Goal: Entertainment & Leisure: Consume media (video, audio)

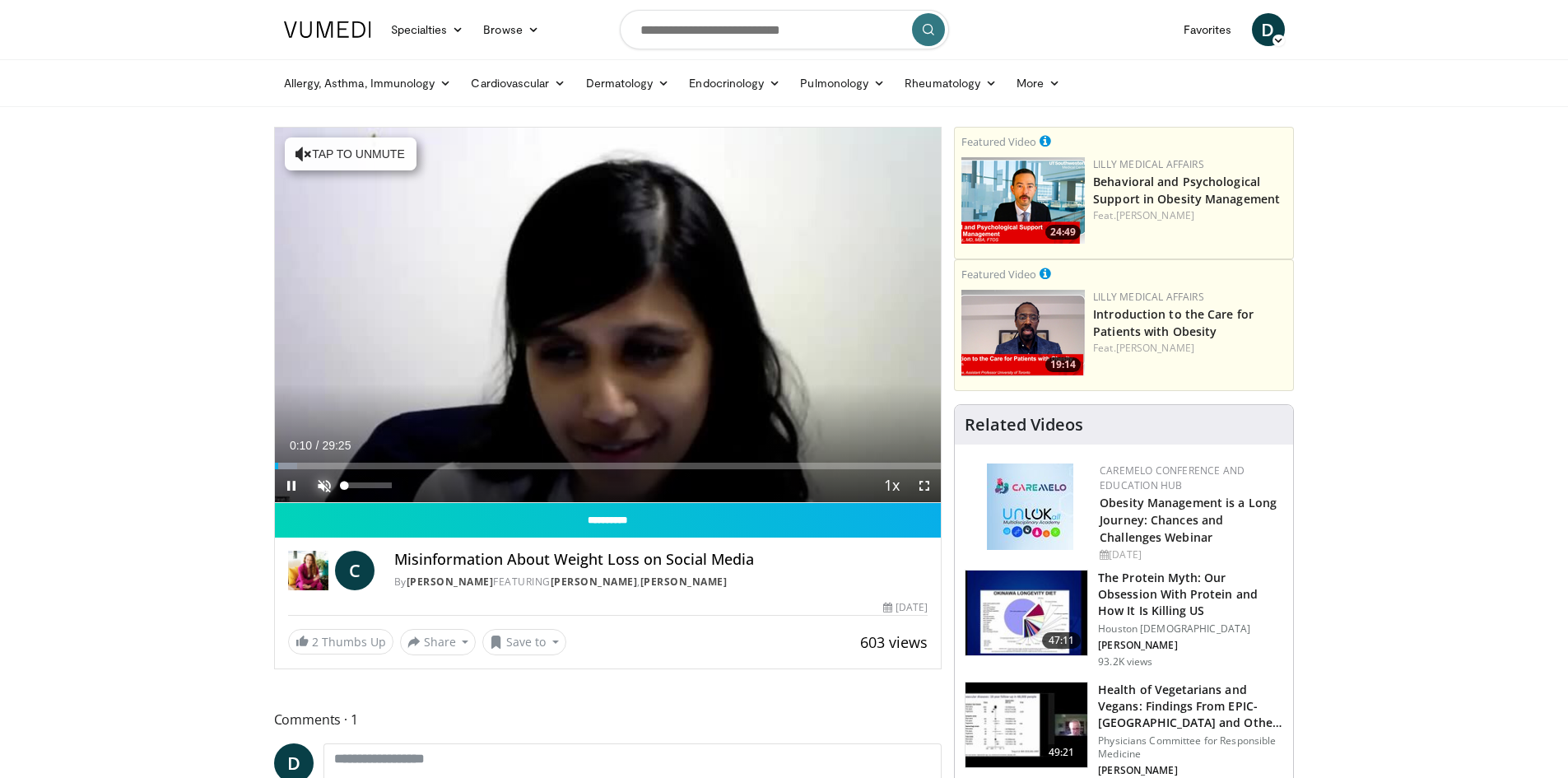
click at [316, 490] on span "Video Player" at bounding box center [324, 486] width 33 height 33
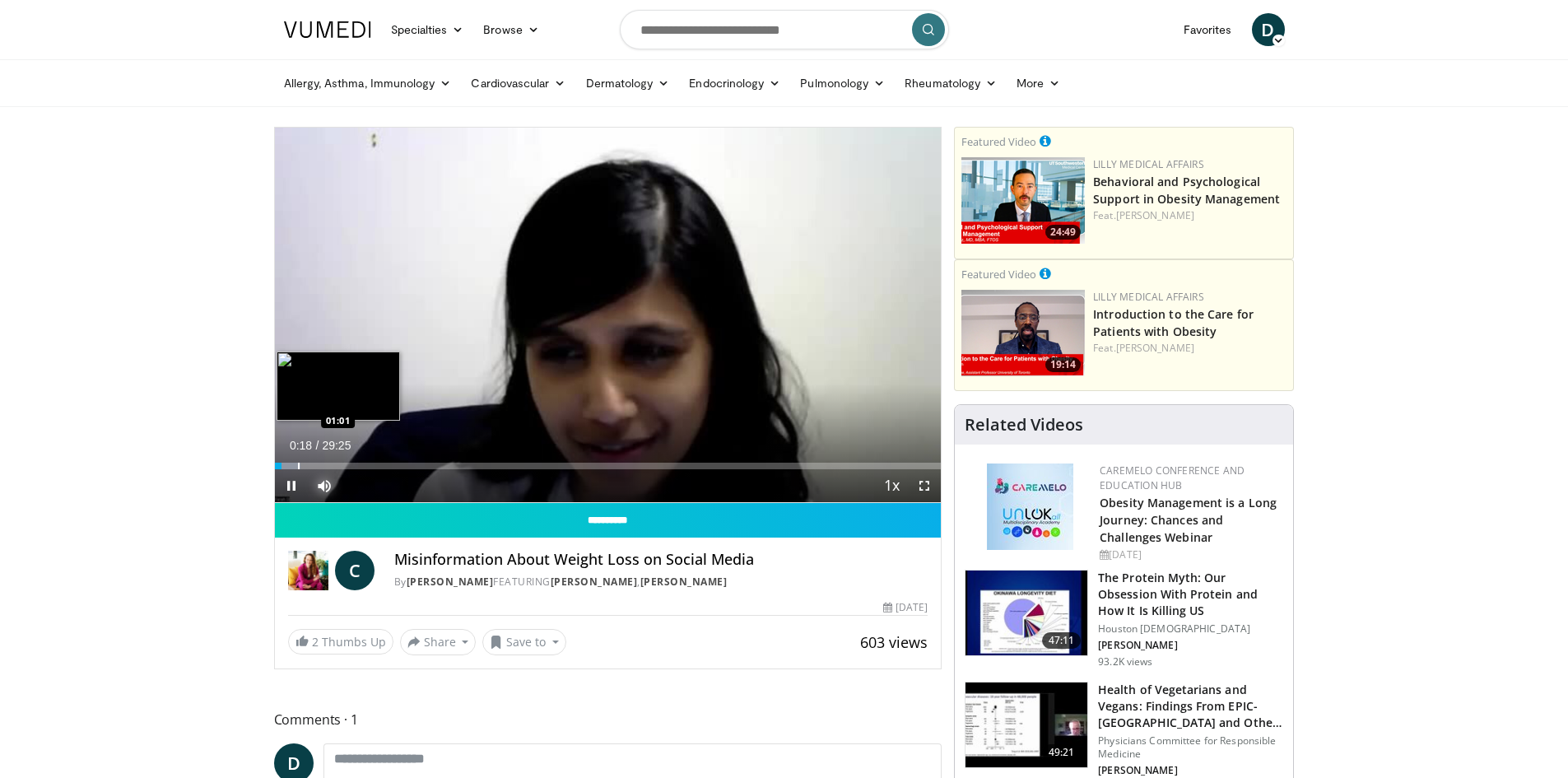
click at [298, 464] on div "Progress Bar" at bounding box center [299, 466] width 2 height 6
click at [315, 466] on div "Progress Bar" at bounding box center [315, 466] width 2 height 6
click at [333, 466] on div "Progress Bar" at bounding box center [333, 466] width 2 height 6
click at [347, 468] on div "Progress Bar" at bounding box center [348, 466] width 2 height 6
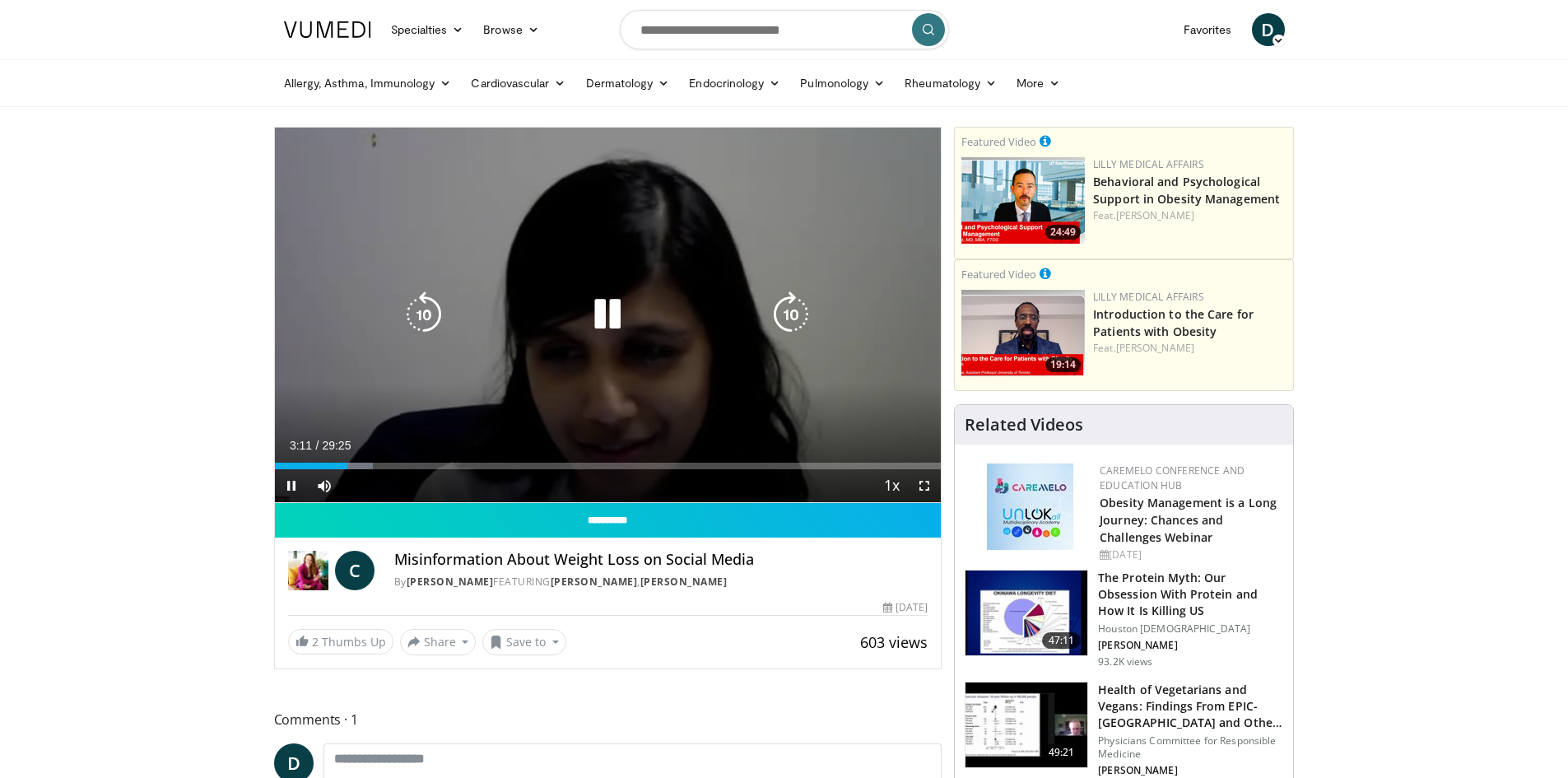
click at [358, 468] on video-js "**********" at bounding box center [608, 315] width 667 height 376
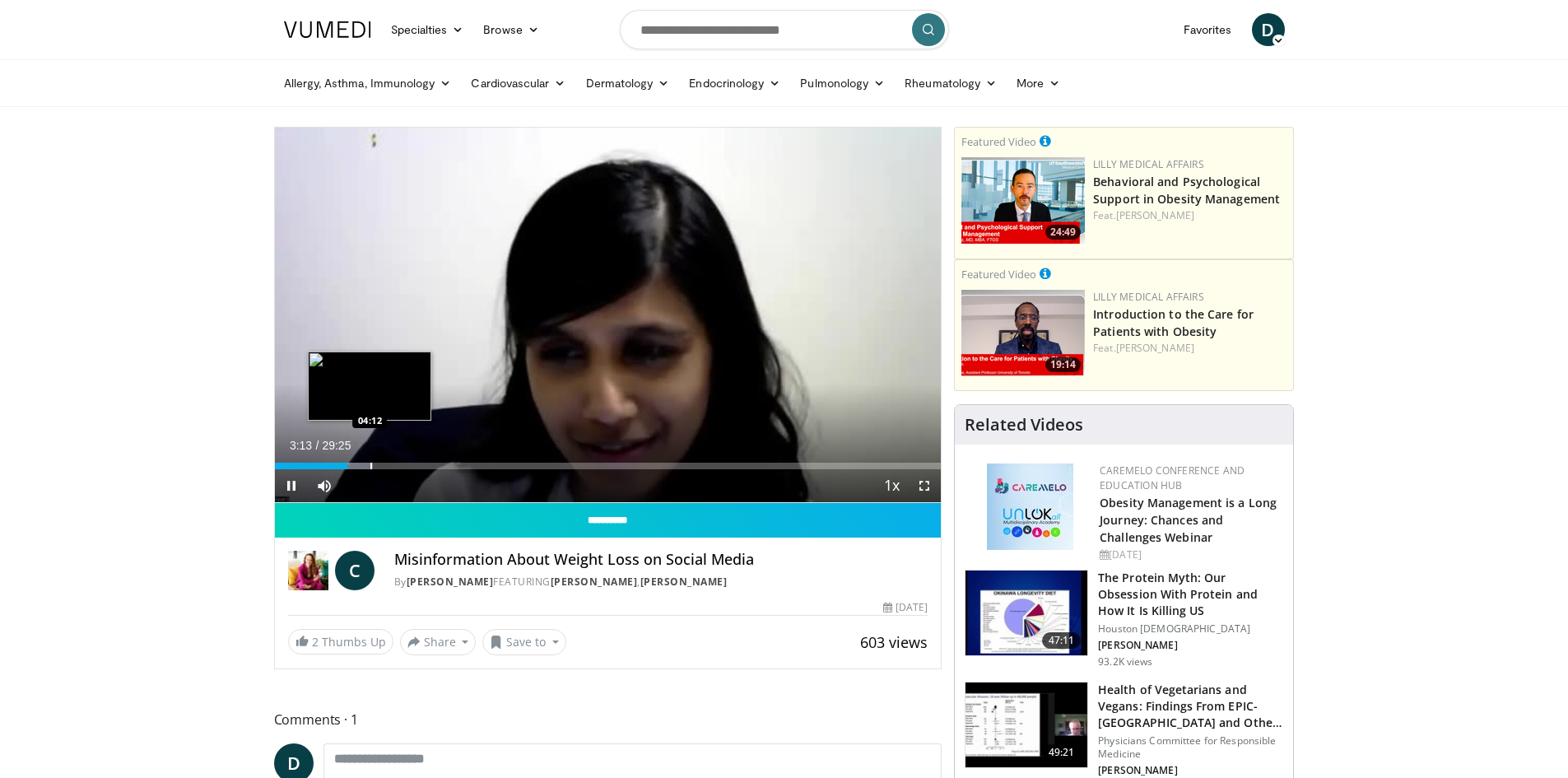
click at [370, 468] on div "Progress Bar" at bounding box center [371, 466] width 2 height 6
click at [400, 465] on div "Progress Bar" at bounding box center [401, 466] width 2 height 6
click at [423, 468] on div "Progress Bar" at bounding box center [423, 466] width 2 height 6
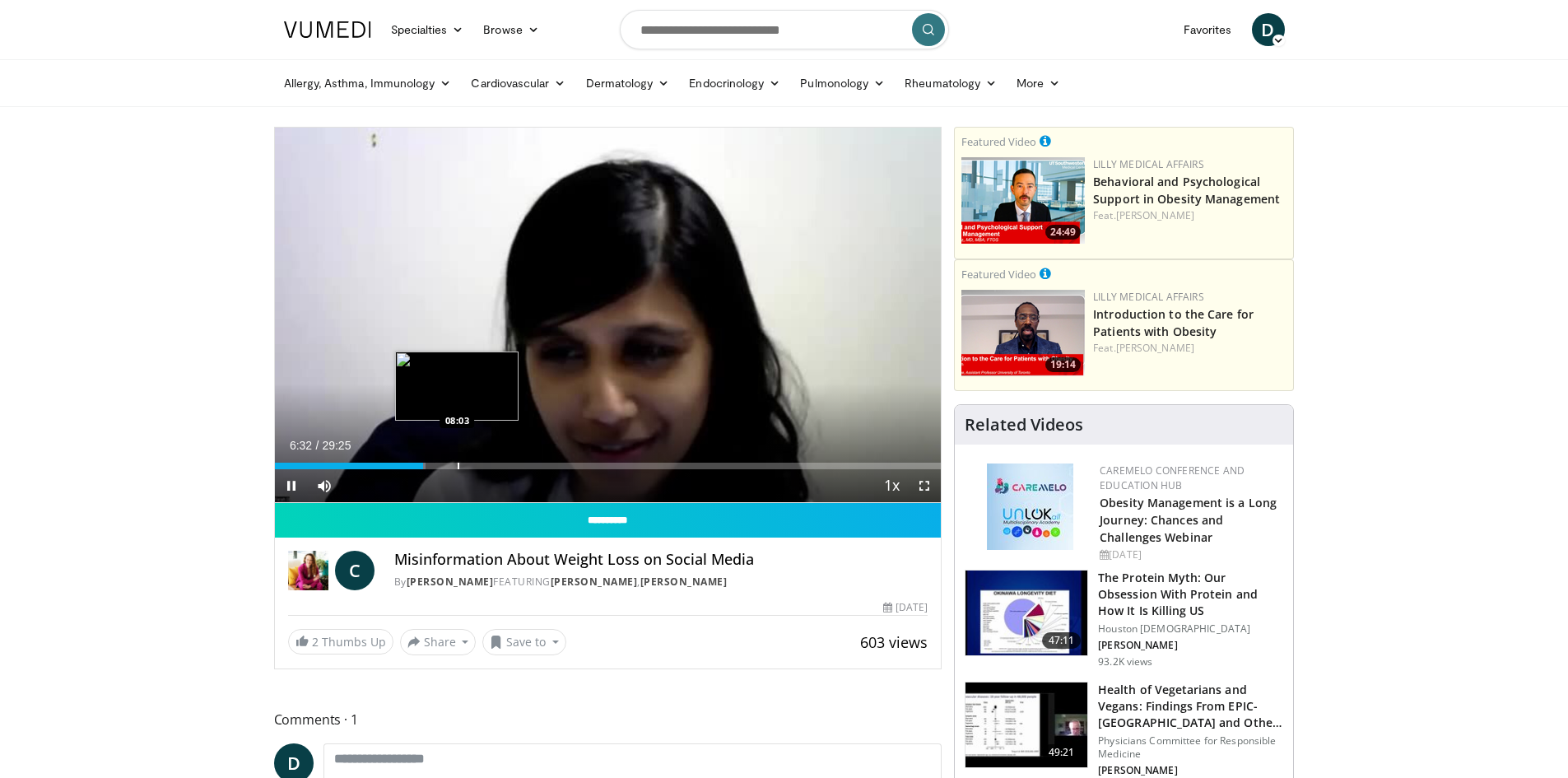
click at [458, 465] on div "Progress Bar" at bounding box center [458, 466] width 2 height 6
click at [496, 466] on div "Progress Bar" at bounding box center [496, 466] width 2 height 6
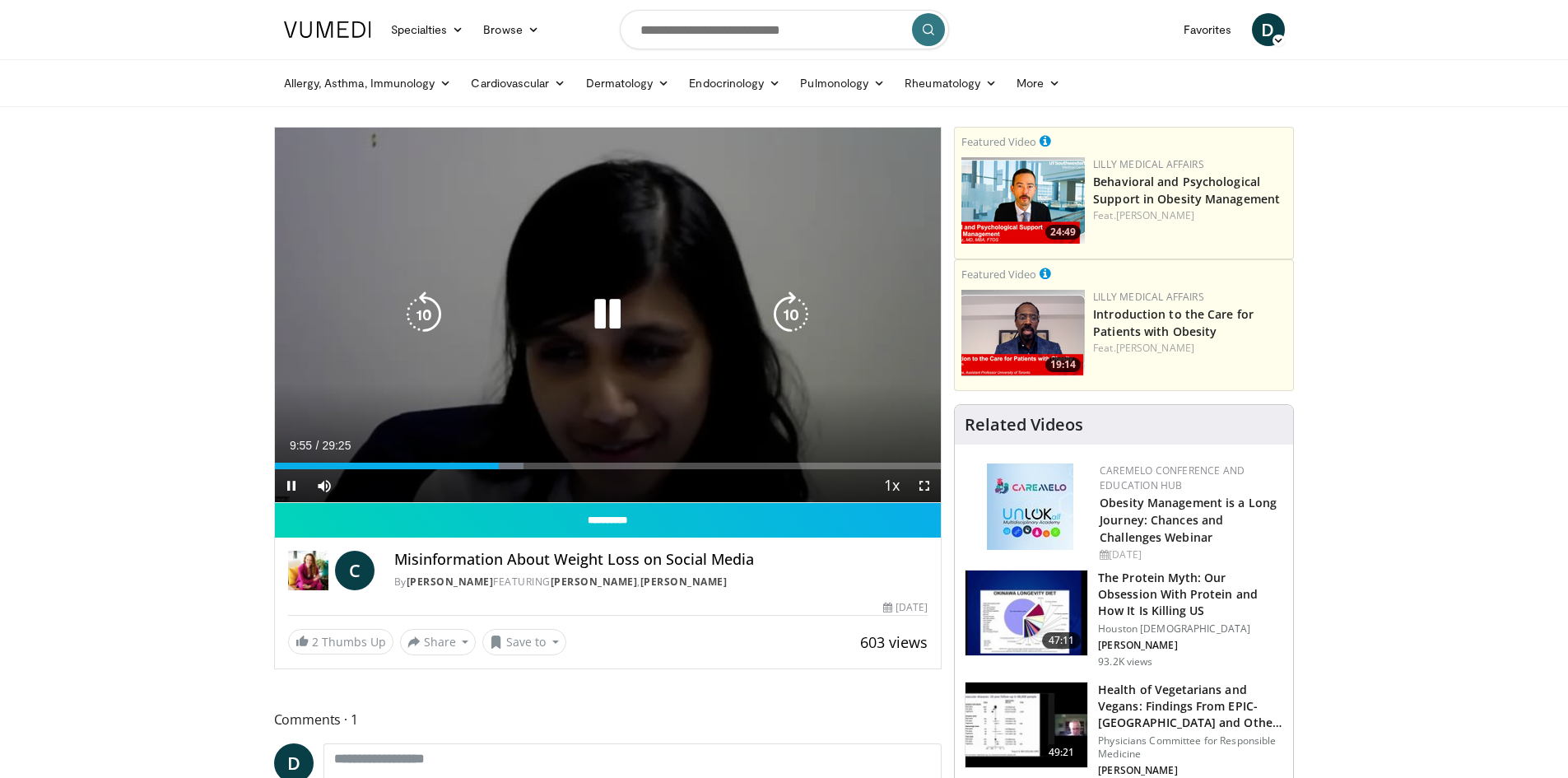
click at [546, 471] on div "Current Time 9:55 / Duration 29:25 Pause Skip Backward Skip Forward Mute 0% Loa…" at bounding box center [608, 486] width 667 height 33
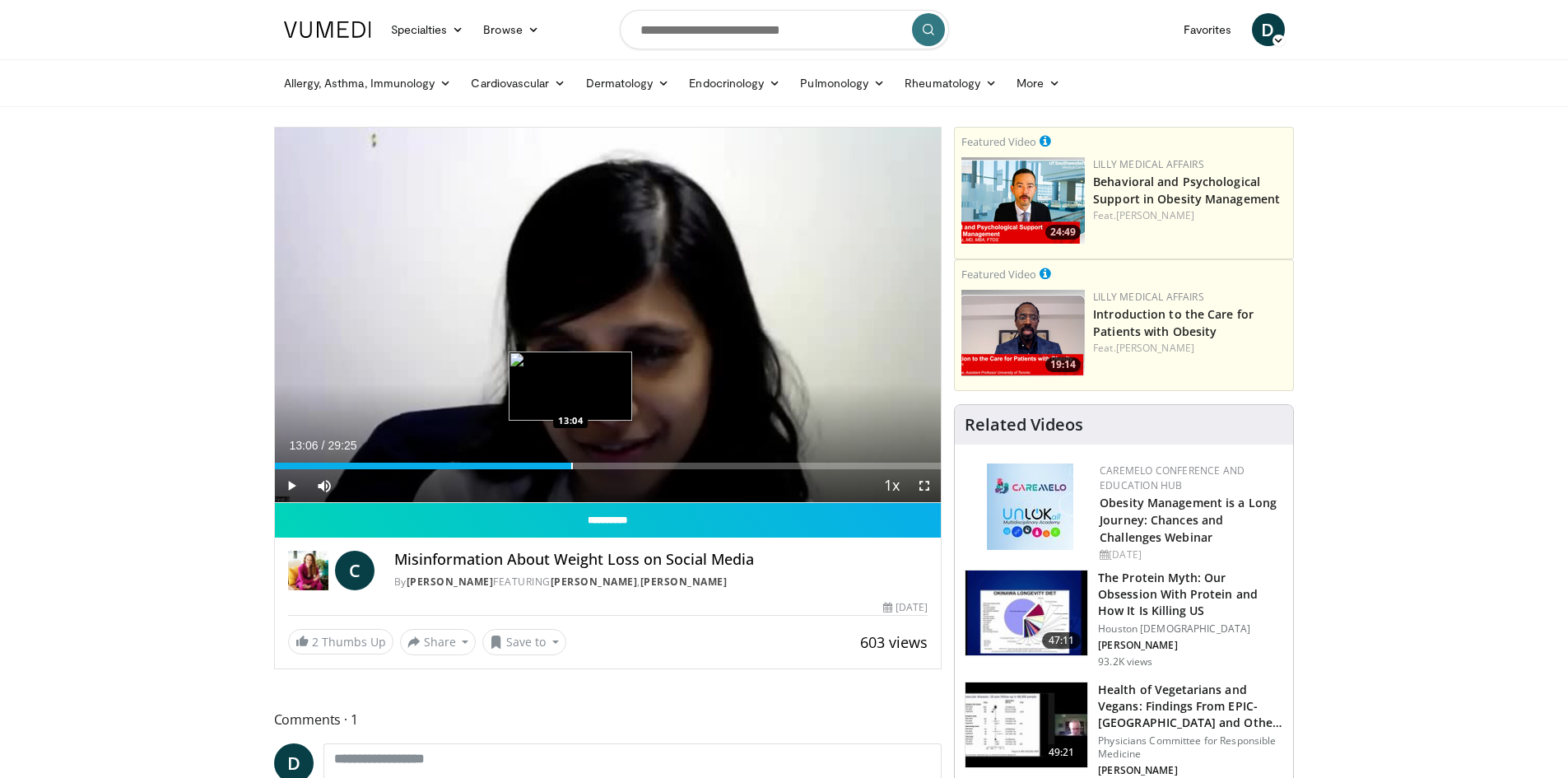
click at [571, 464] on div "Progress Bar" at bounding box center [572, 466] width 2 height 6
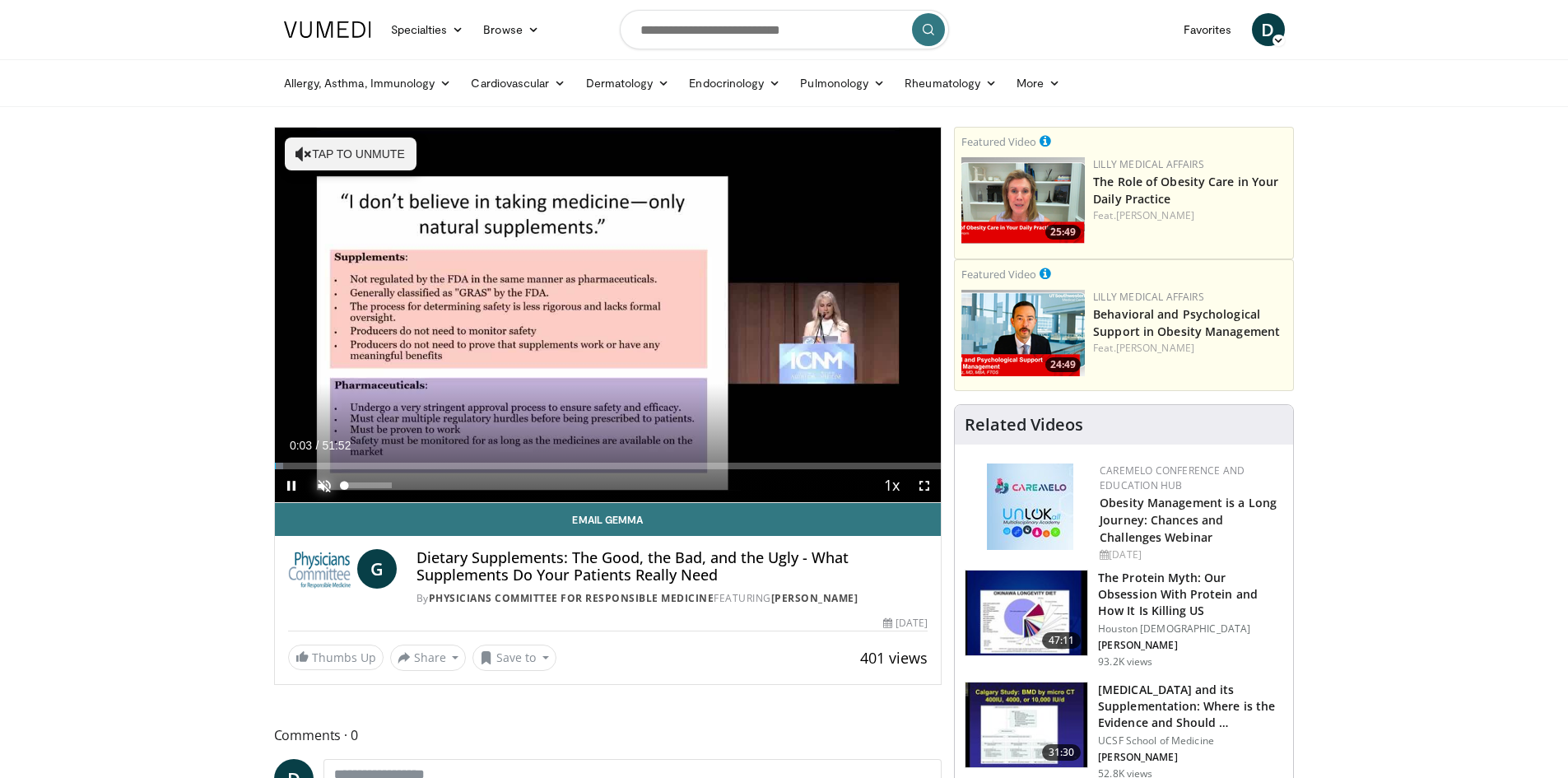
click at [323, 481] on span "Video Player" at bounding box center [324, 486] width 33 height 33
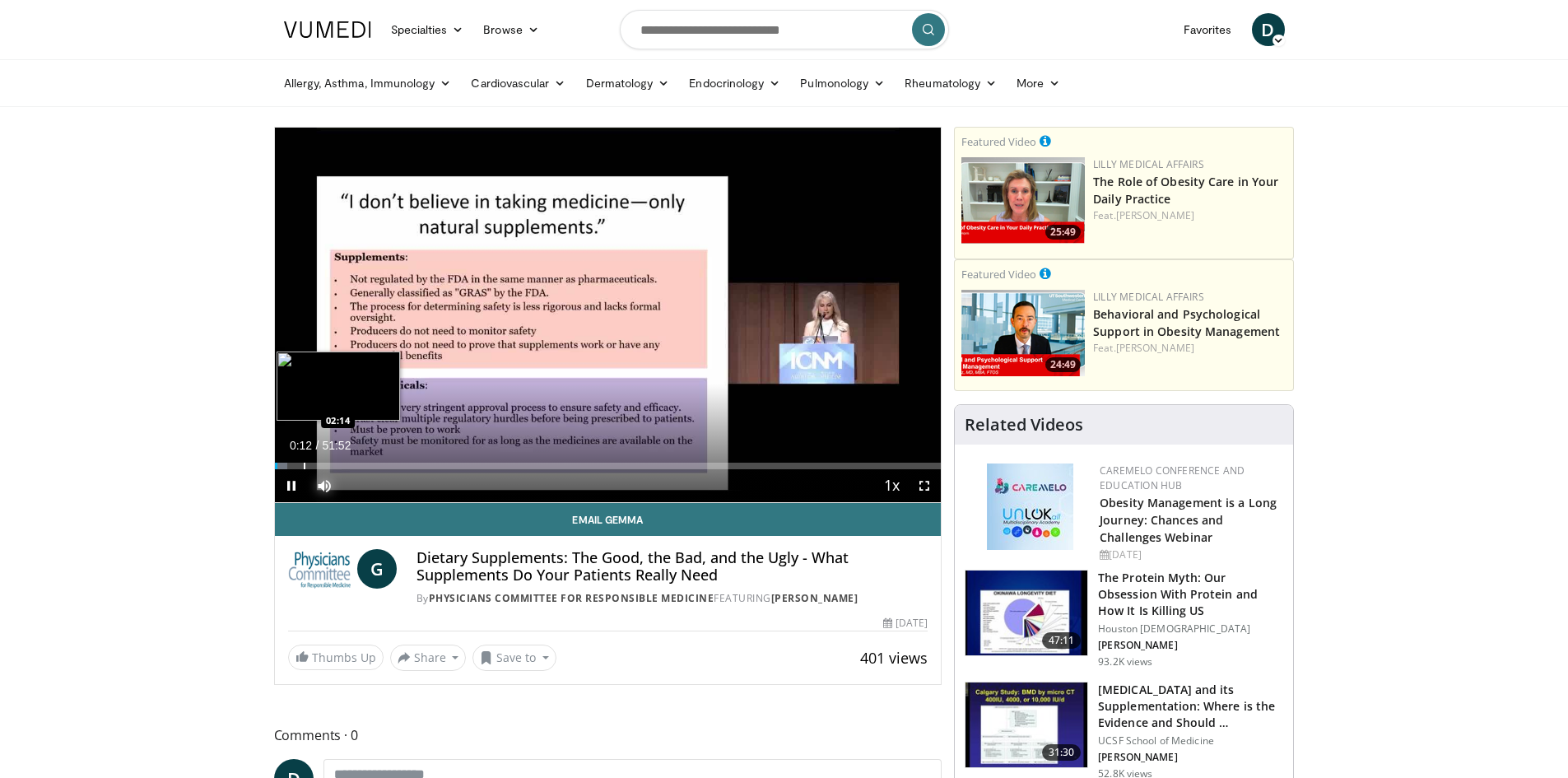
click at [304, 463] on div "Progress Bar" at bounding box center [305, 466] width 2 height 6
click at [321, 463] on div "Progress Bar" at bounding box center [322, 466] width 2 height 6
click at [337, 463] on div "Progress Bar" at bounding box center [338, 466] width 2 height 6
click at [362, 463] on div "Progress Bar" at bounding box center [363, 466] width 2 height 6
click at [394, 461] on div "Loaded : 15.62% 07:01 09:20" at bounding box center [608, 461] width 667 height 16
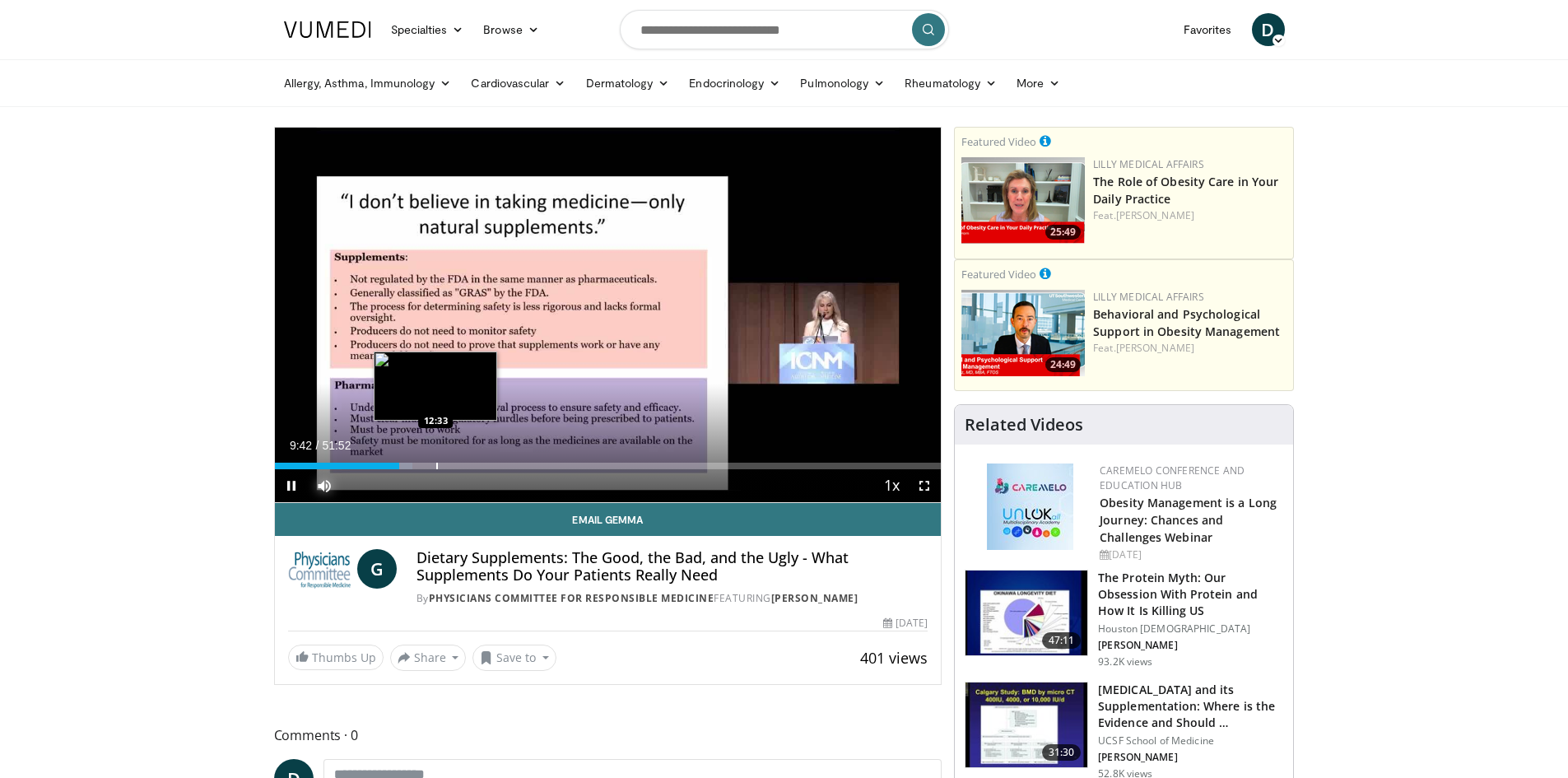
click at [436, 468] on div "Progress Bar" at bounding box center [437, 466] width 2 height 6
